Goal: Information Seeking & Learning: Learn about a topic

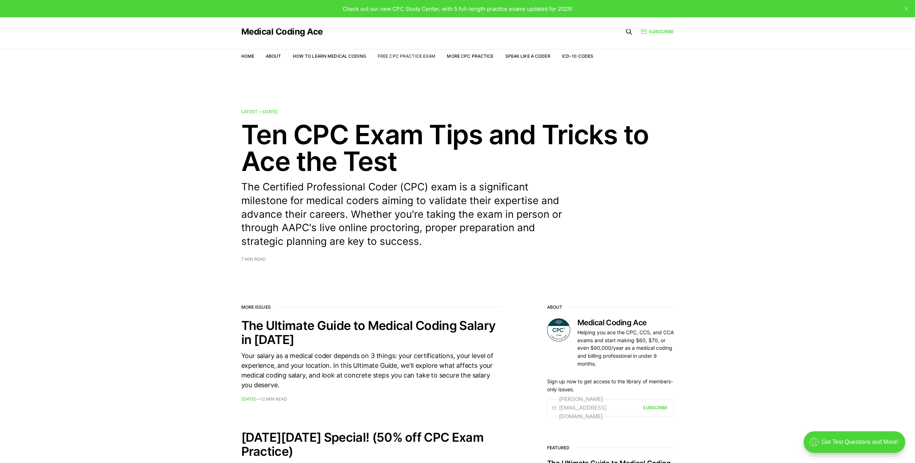
click at [408, 54] on link "Free CPC Practice Exam" at bounding box center [407, 55] width 58 height 5
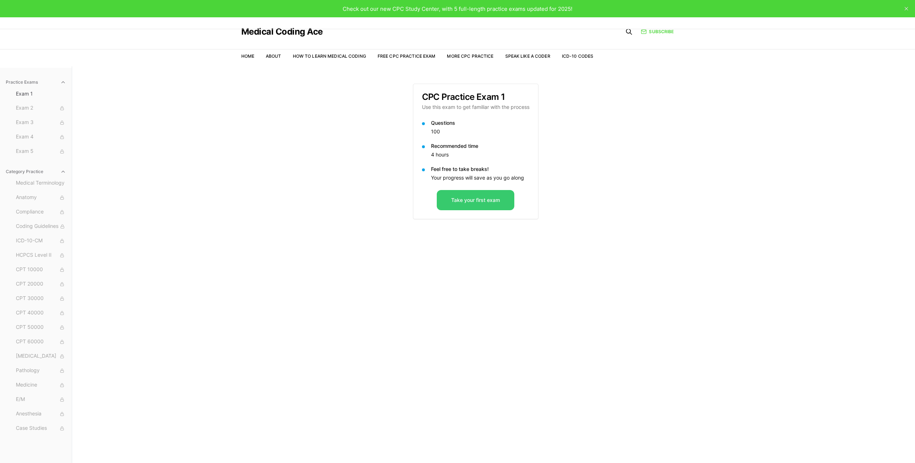
click at [469, 202] on button "Take your first exam" at bounding box center [476, 200] width 78 height 20
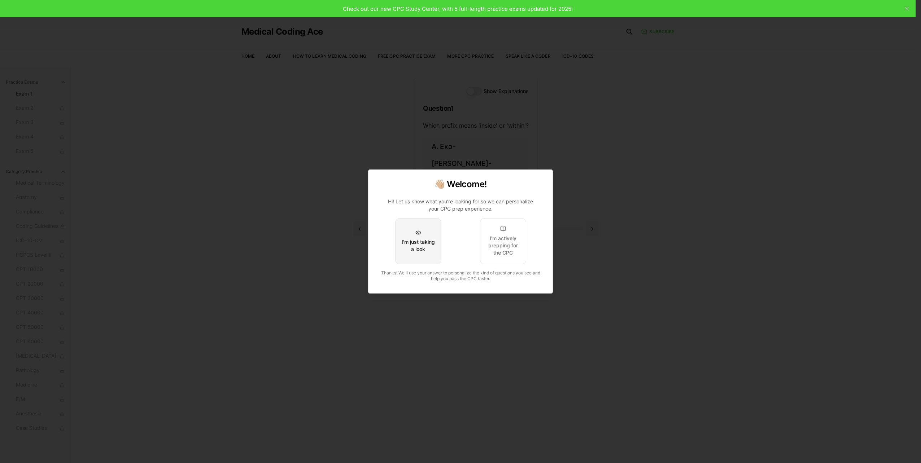
click at [411, 251] on div "I'm just taking a look" at bounding box center [418, 245] width 34 height 14
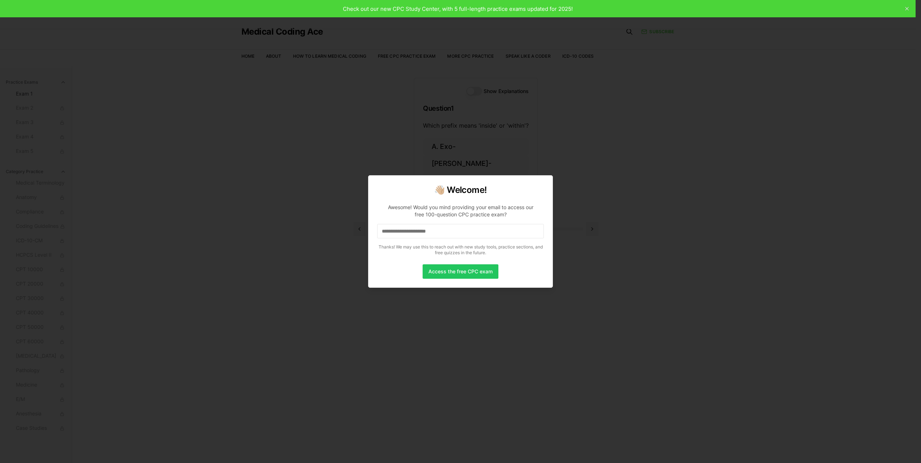
click at [907, 9] on div at bounding box center [460, 231] width 921 height 463
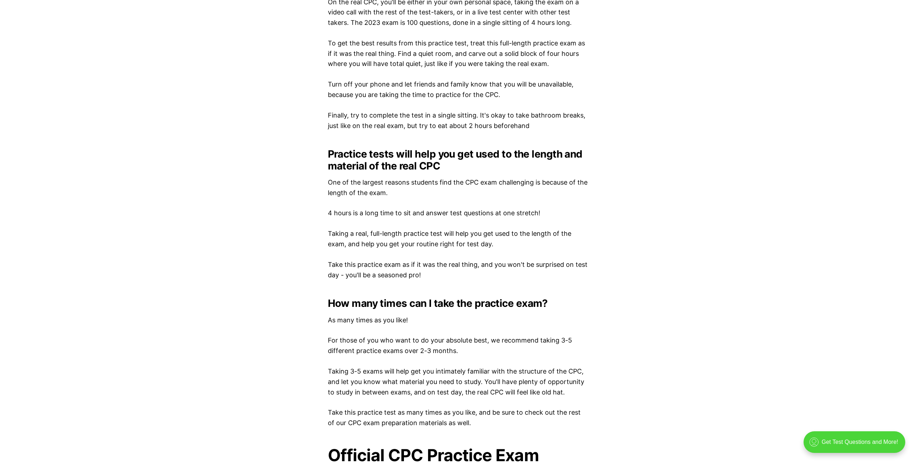
scroll to position [1154, 0]
